Goal: Task Accomplishment & Management: Manage account settings

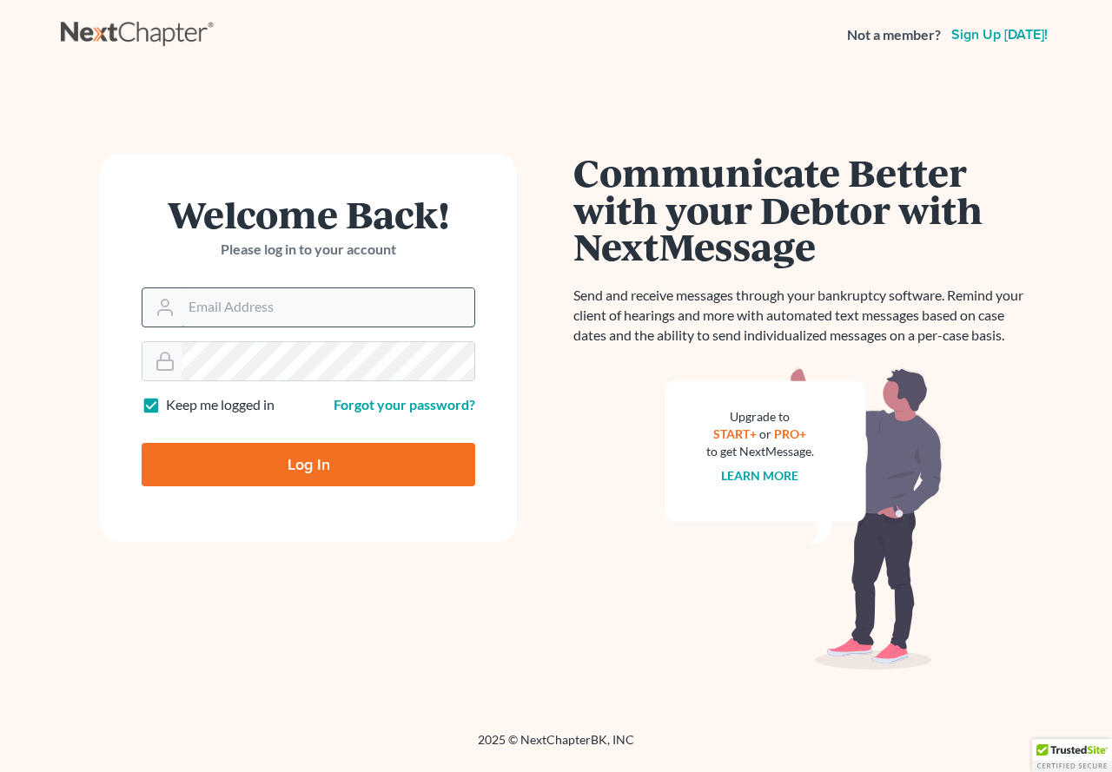
click at [235, 288] on input "Email Address" at bounding box center [328, 307] width 293 height 38
click at [501, 261] on form "Welcome Back! Please log in to your account Email Address Password Keep me logg…" at bounding box center [308, 348] width 417 height 388
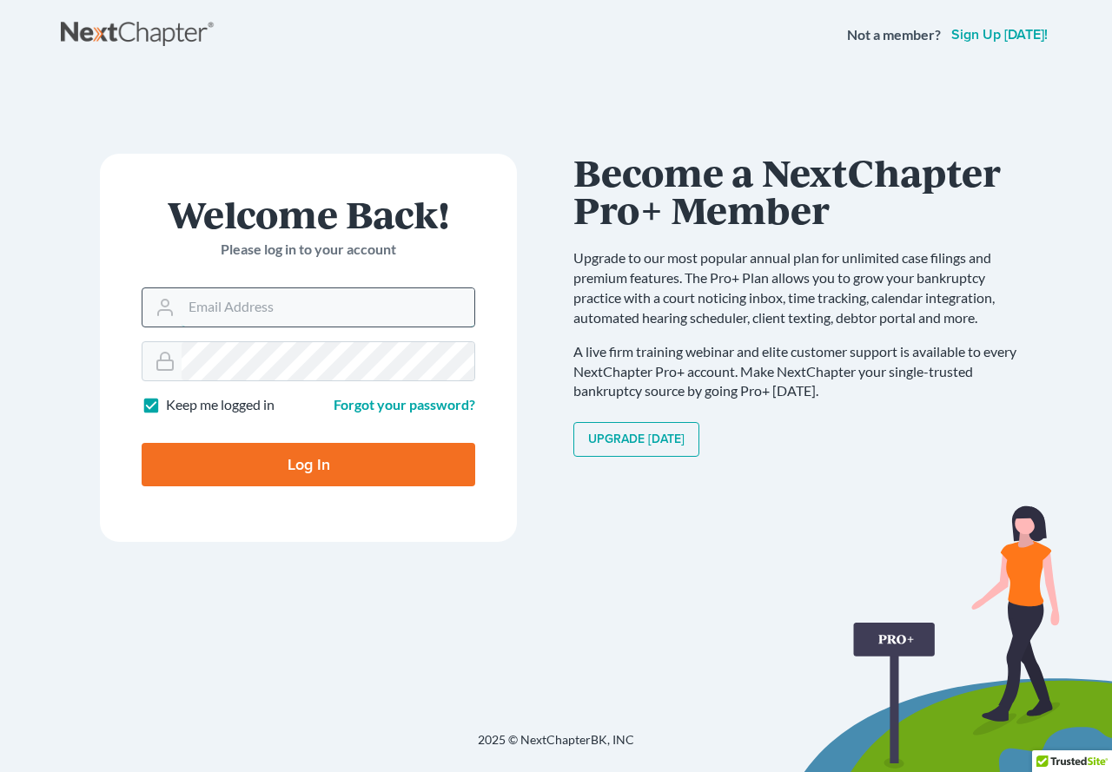
click at [214, 291] on input "Email Address" at bounding box center [328, 307] width 293 height 38
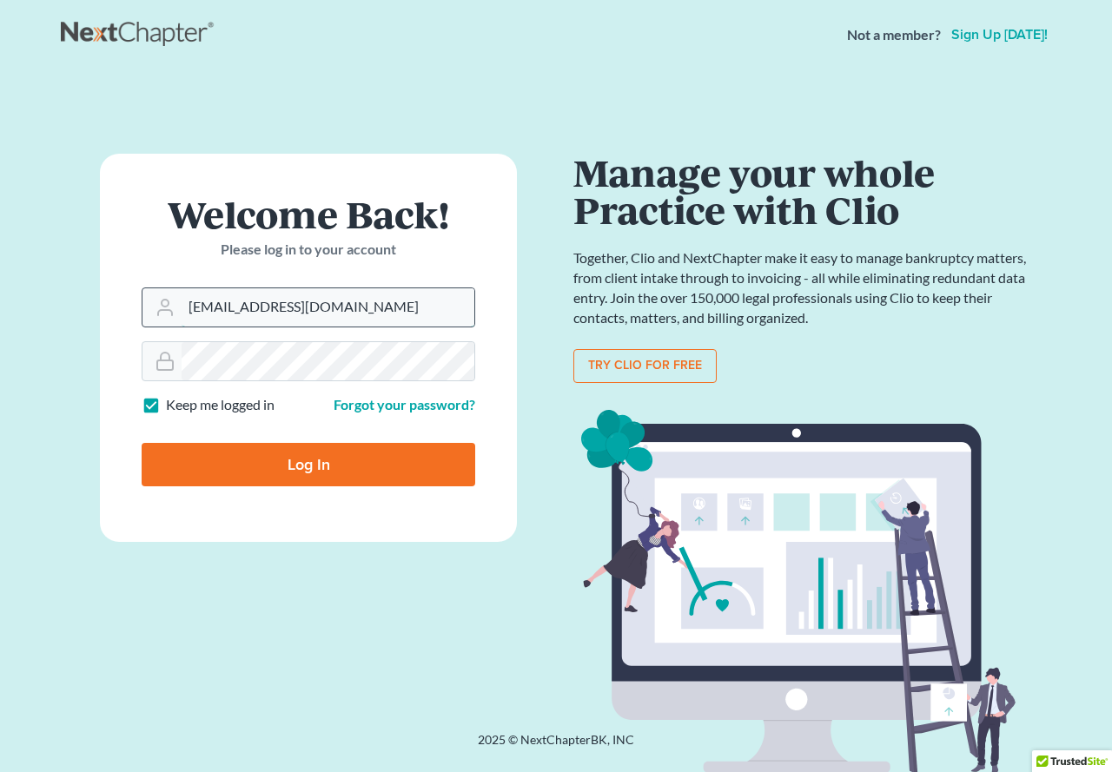
type input "[EMAIL_ADDRESS][DOMAIN_NAME]"
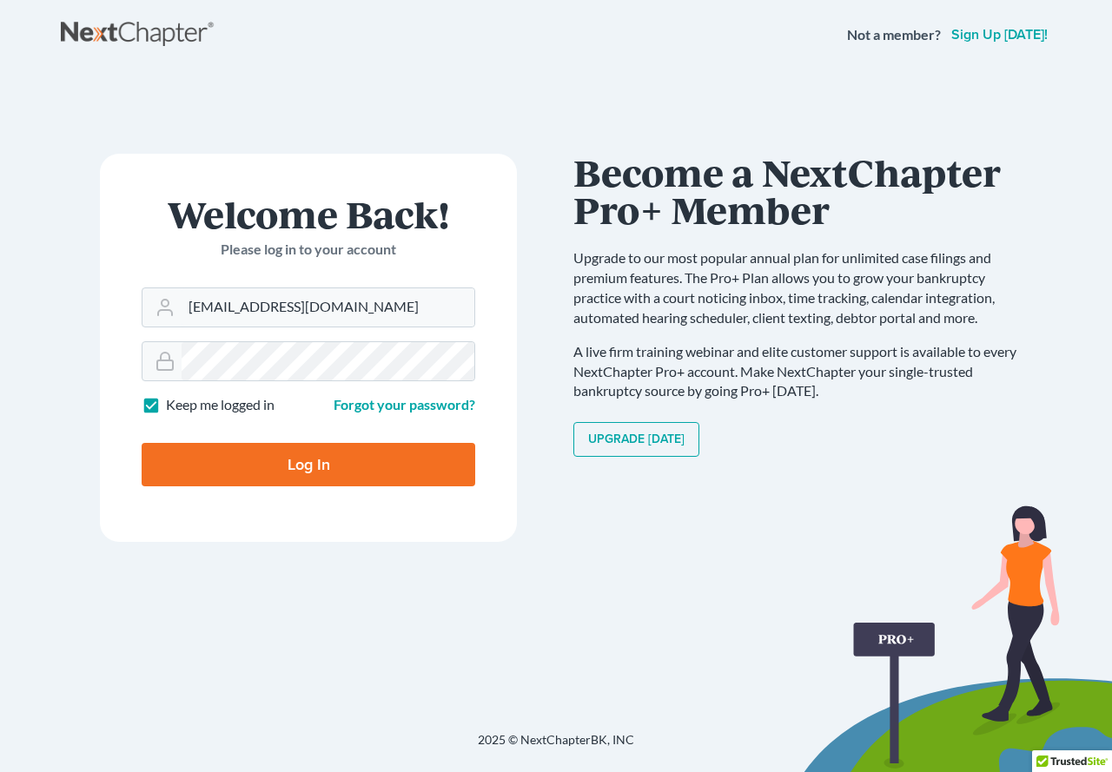
click at [292, 462] on input "Log In" at bounding box center [309, 464] width 334 height 43
type input "Thinking..."
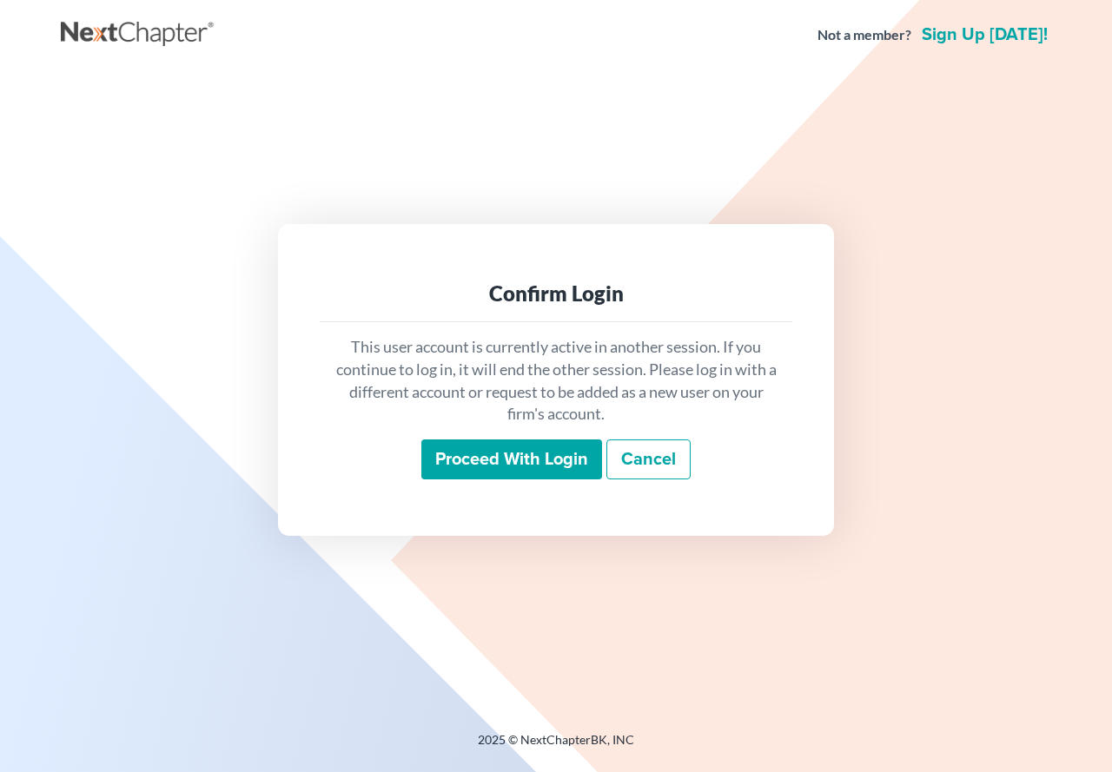
click at [516, 460] on input "Proceed with login" at bounding box center [511, 460] width 181 height 40
